Goal: Task Accomplishment & Management: Manage account settings

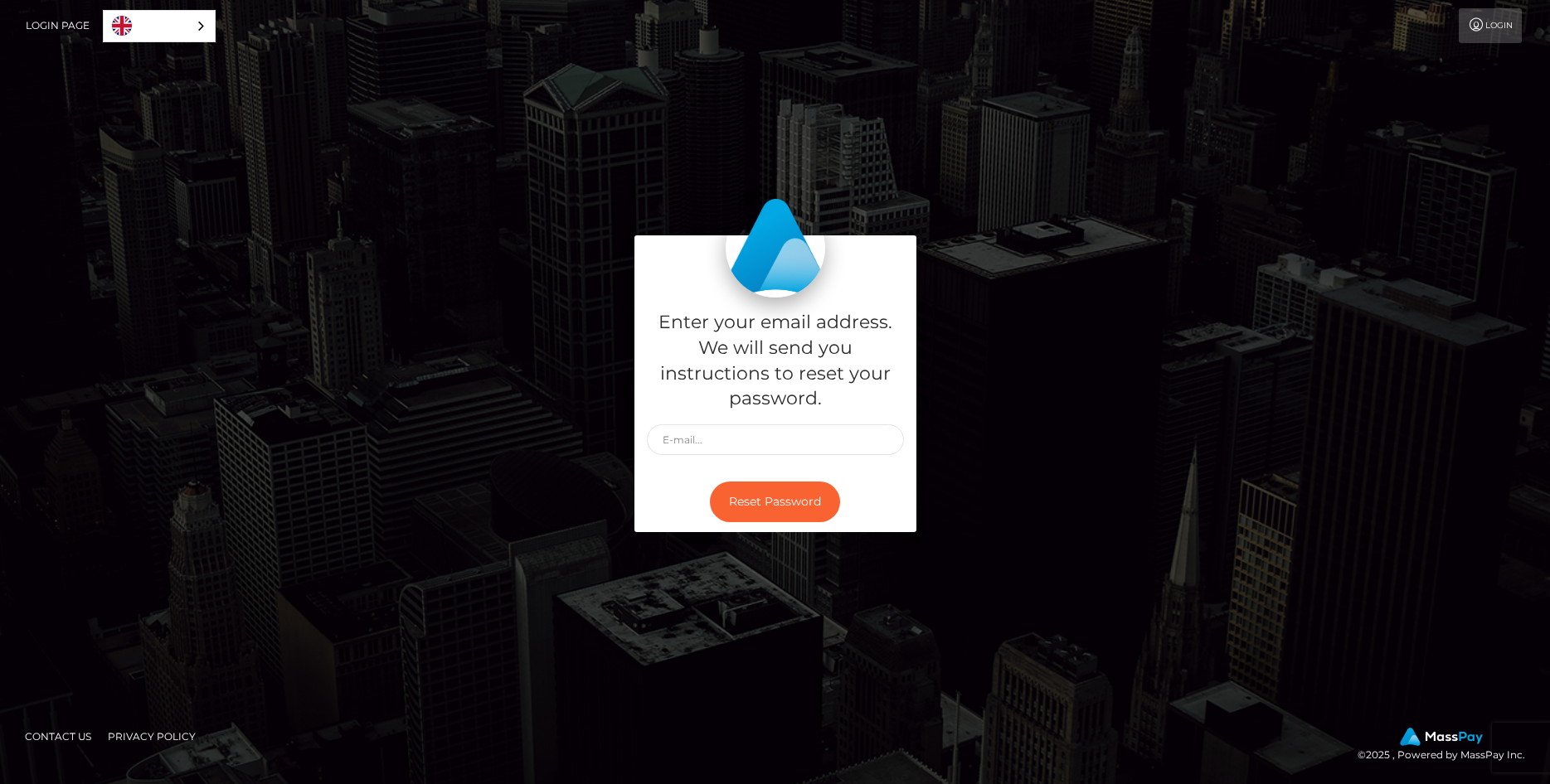
click at [1510, 18] on link "Login" at bounding box center [1490, 26] width 63 height 35
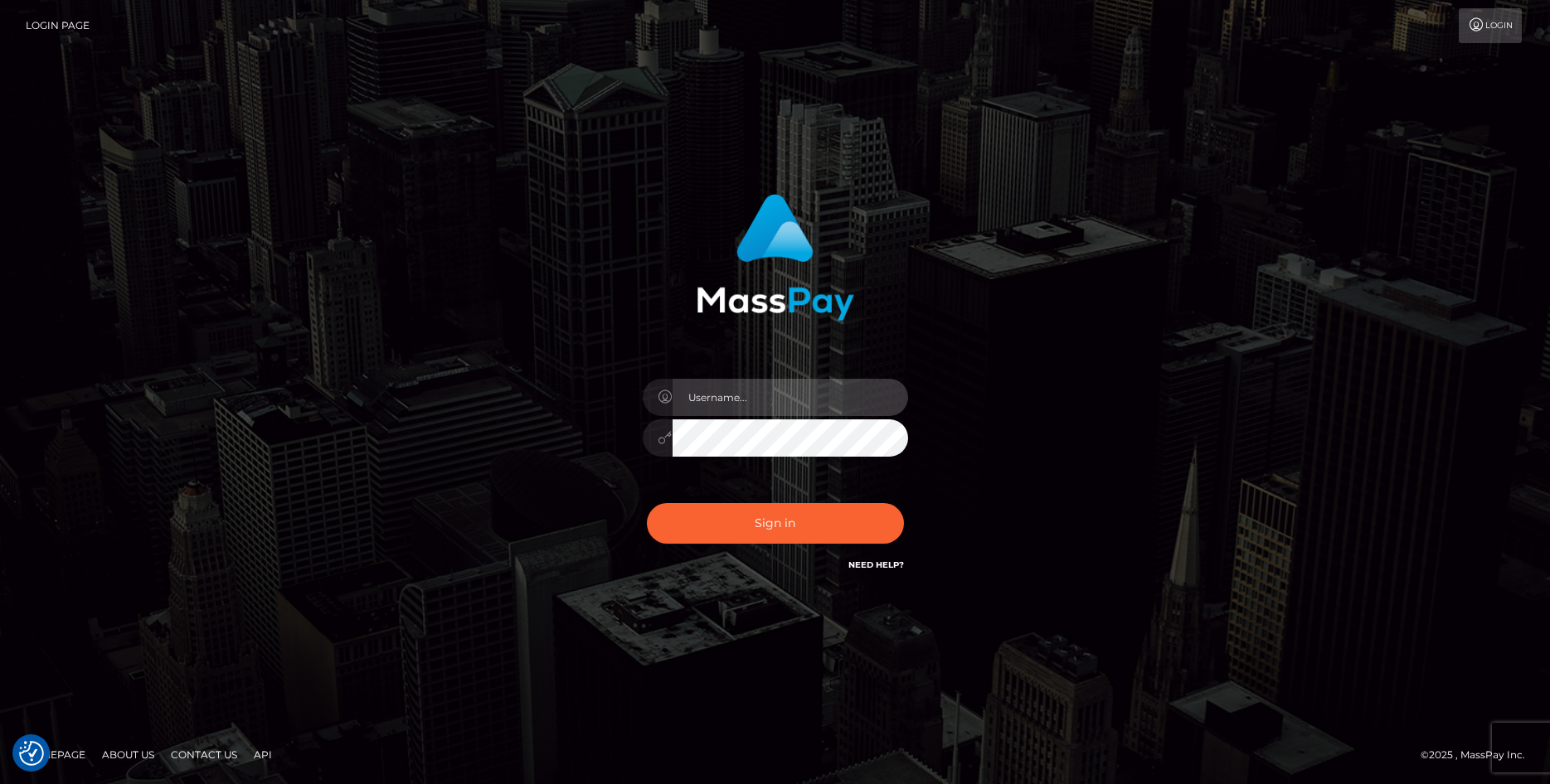
click at [750, 383] on input "text" at bounding box center [790, 397] width 236 height 37
type input "jaykob.kemp1@hotmail.com"
click at [647, 503] on button "Sign in" at bounding box center [775, 523] width 257 height 41
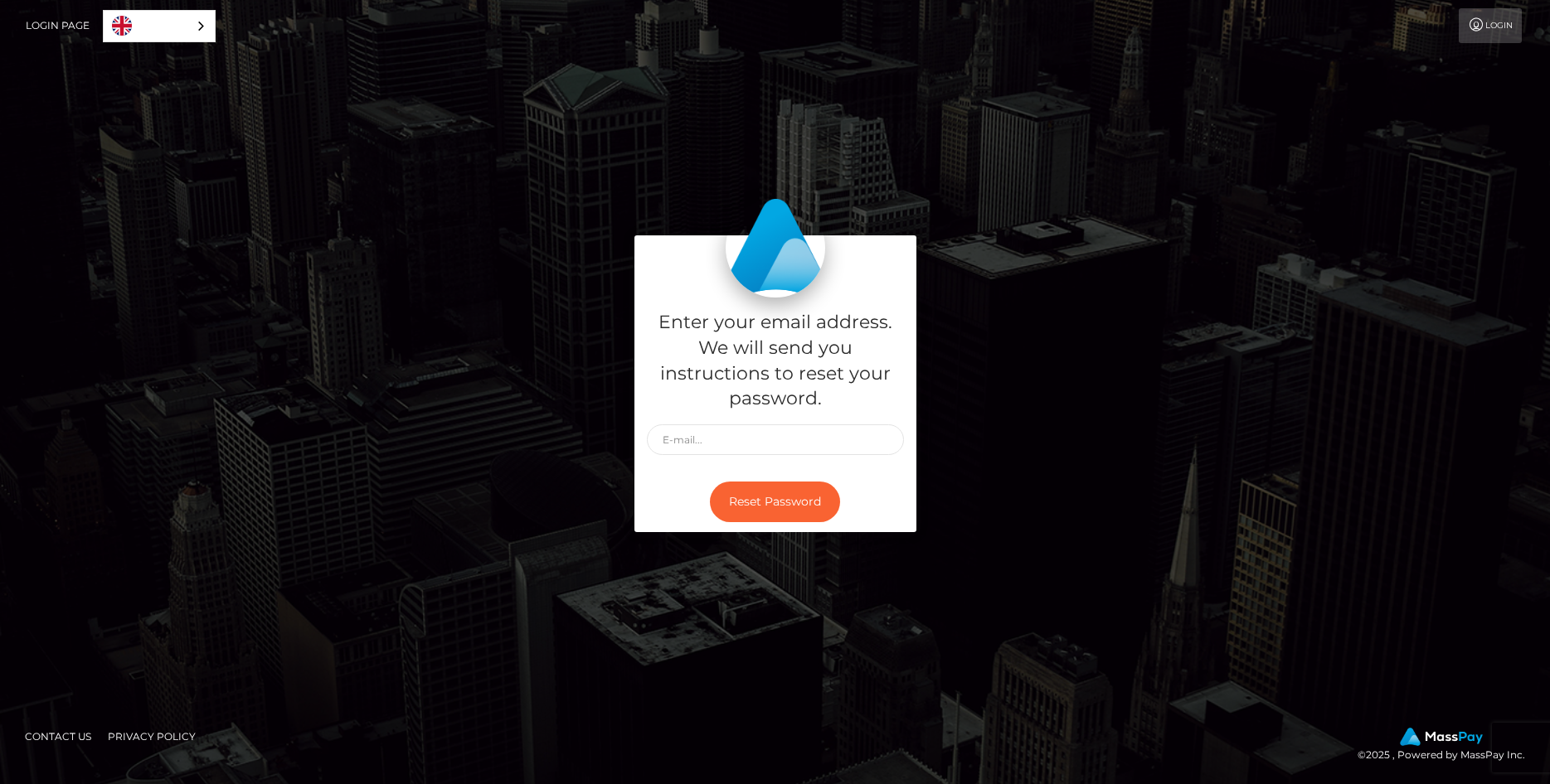
click at [1503, 20] on link "Login" at bounding box center [1490, 26] width 63 height 35
click at [814, 446] on input "text" at bounding box center [775, 439] width 257 height 30
click at [1485, 29] on link "Login" at bounding box center [1490, 26] width 63 height 35
